Goal: Task Accomplishment & Management: Use online tool/utility

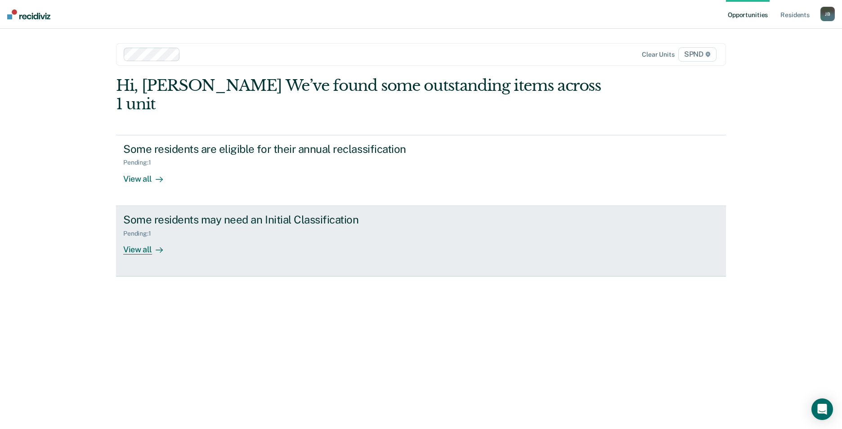
click at [148, 237] on div "View all" at bounding box center [148, 246] width 50 height 18
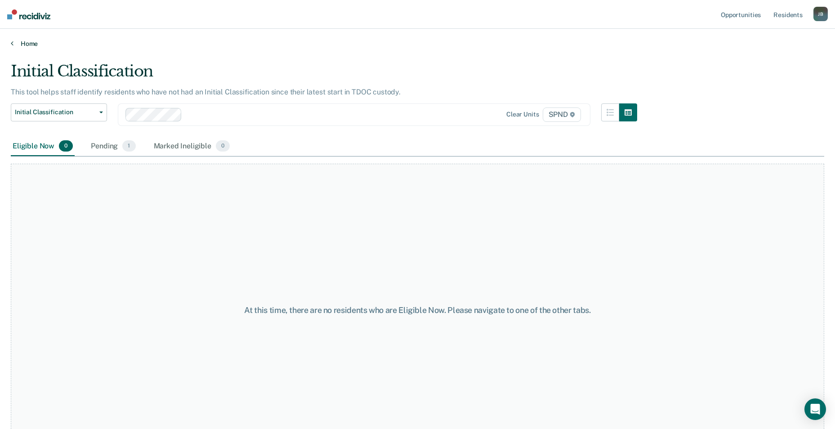
click at [171, 46] on link "Home" at bounding box center [418, 44] width 814 height 8
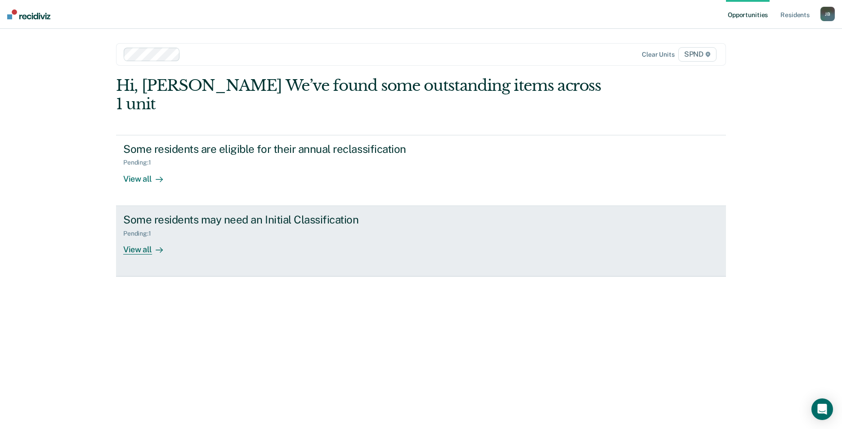
click at [138, 237] on div "View all" at bounding box center [148, 246] width 50 height 18
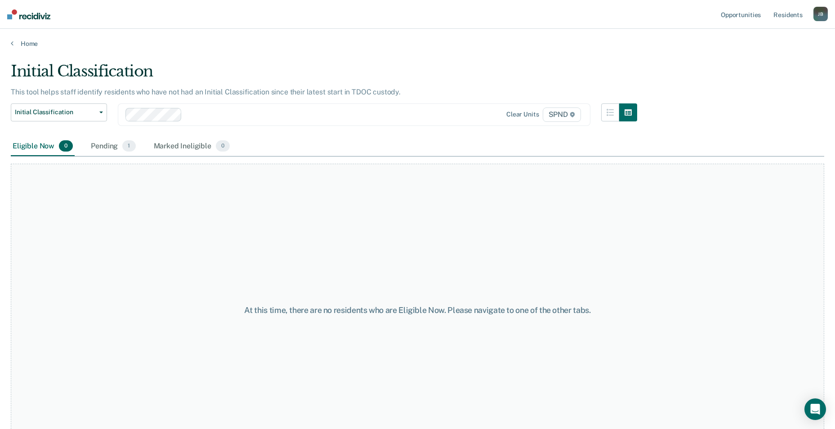
drag, startPoint x: 483, startPoint y: 147, endPoint x: 511, endPoint y: 146, distance: 27.9
click at [483, 147] on div "Eligible Now 0 Pending 1 Marked Ineligible 0" at bounding box center [418, 147] width 814 height 20
click at [13, 43] on icon at bounding box center [12, 43] width 3 height 7
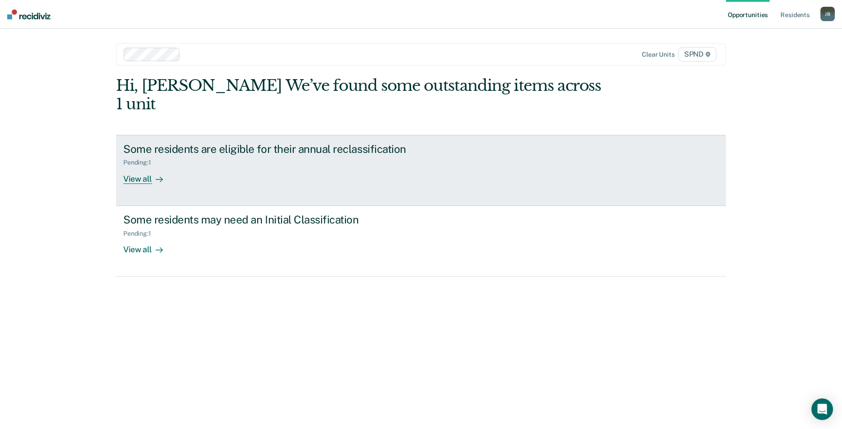
click at [146, 166] on div "View all" at bounding box center [148, 175] width 50 height 18
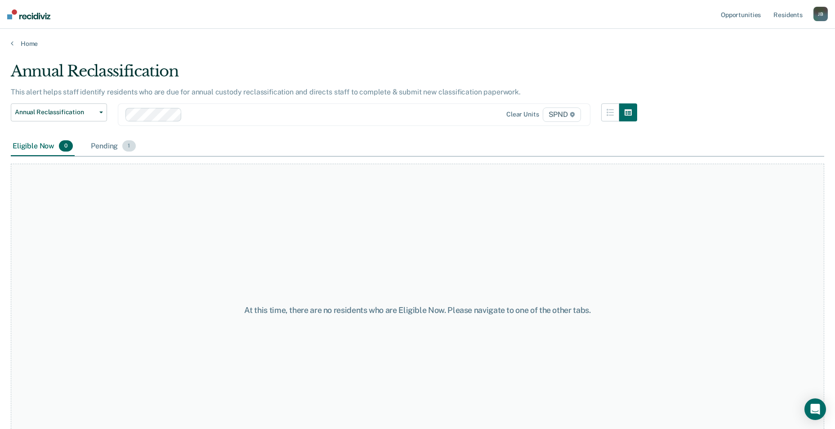
click at [130, 148] on span "1" at bounding box center [128, 146] width 13 height 12
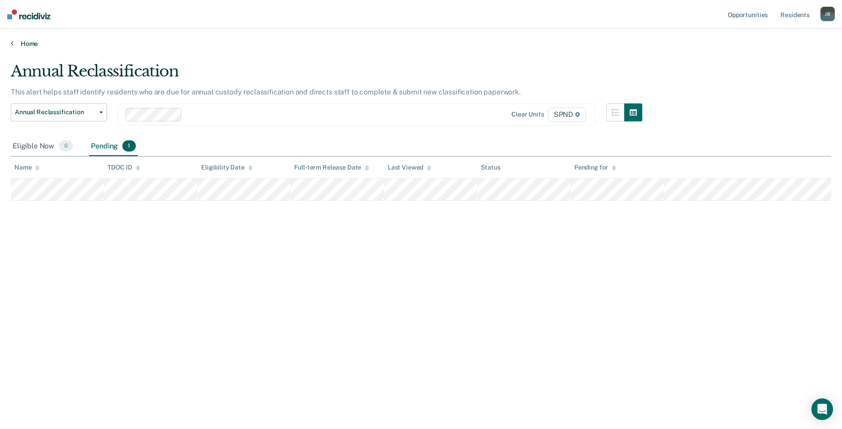
click at [24, 45] on link "Home" at bounding box center [421, 44] width 820 height 8
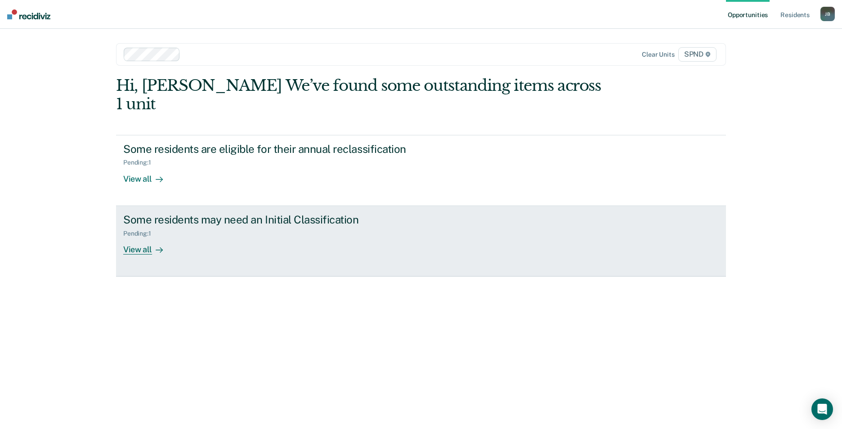
click at [147, 237] on div "View all" at bounding box center [148, 246] width 50 height 18
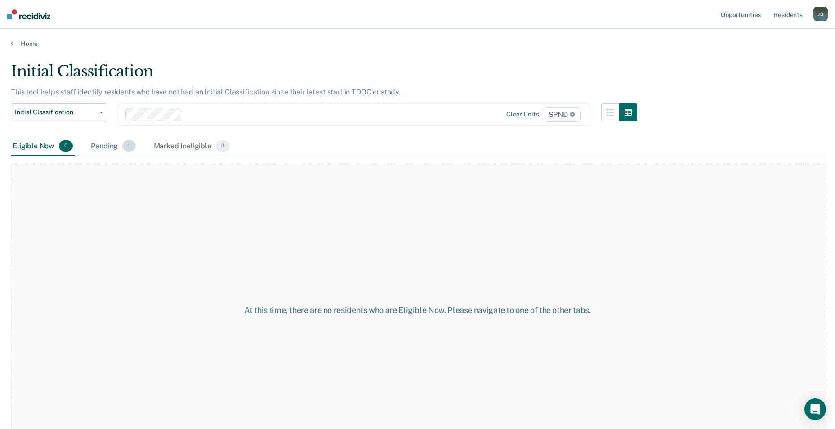
click at [129, 152] on span "1" at bounding box center [128, 146] width 13 height 12
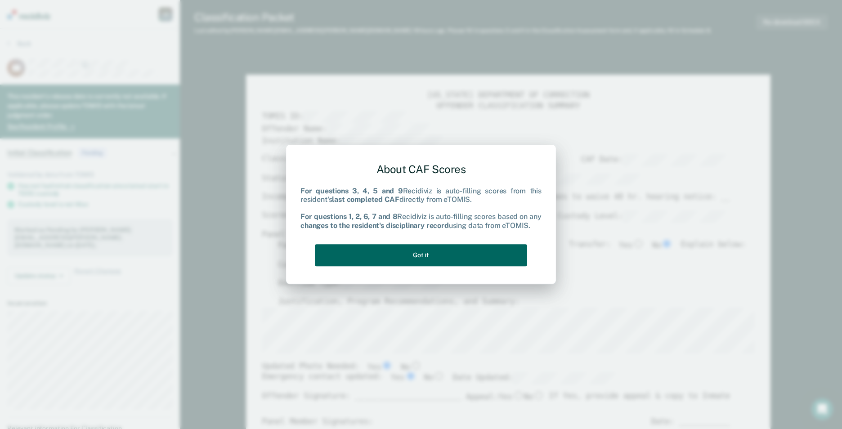
type textarea "x"
click at [432, 255] on button "Got it" at bounding box center [421, 255] width 212 height 22
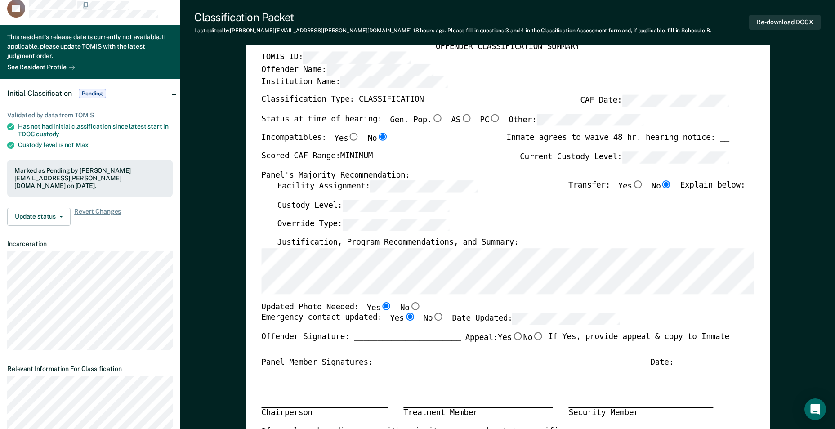
scroll to position [135, 0]
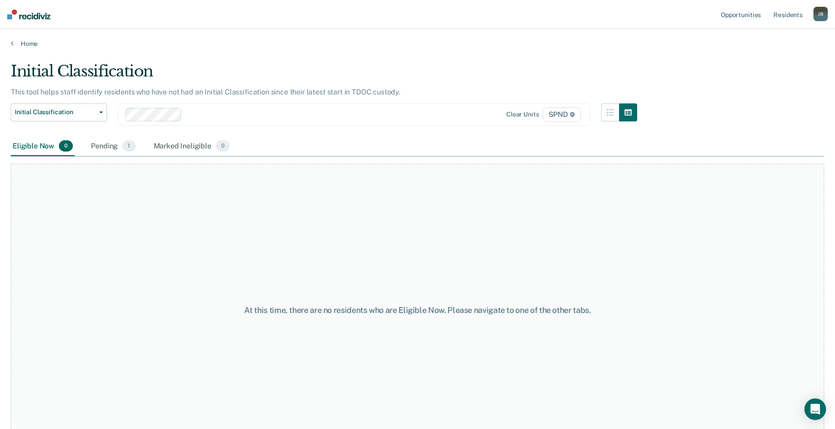
click at [819, 17] on div "[PERSON_NAME]" at bounding box center [821, 14] width 14 height 14
click at [760, 60] on link "Log Out" at bounding box center [784, 59] width 72 height 8
